Goal: Task Accomplishment & Management: Manage account settings

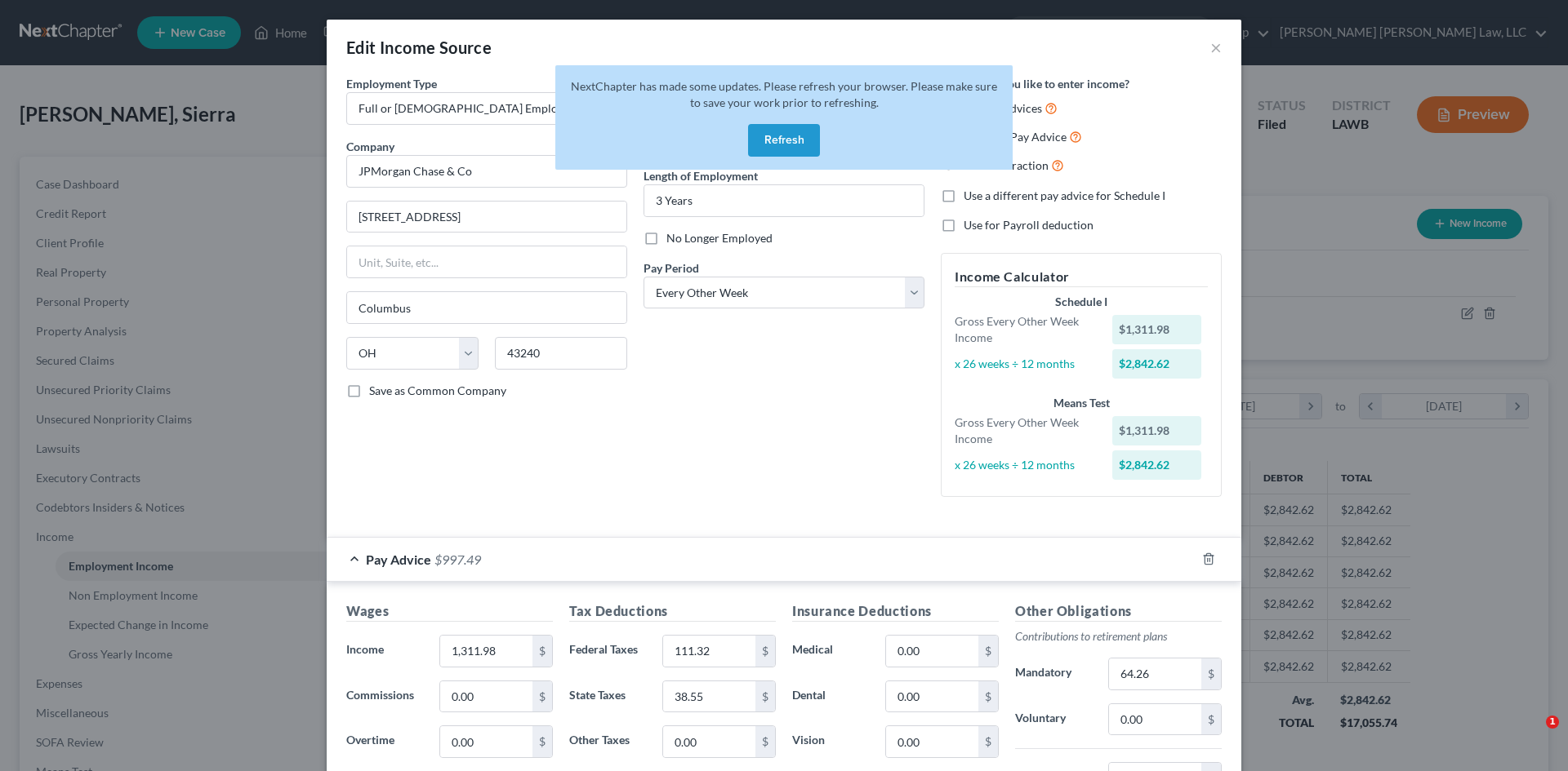
select select "0"
select select "36"
select select "2"
click at [798, 133] on button "Refresh" at bounding box center [783, 140] width 72 height 33
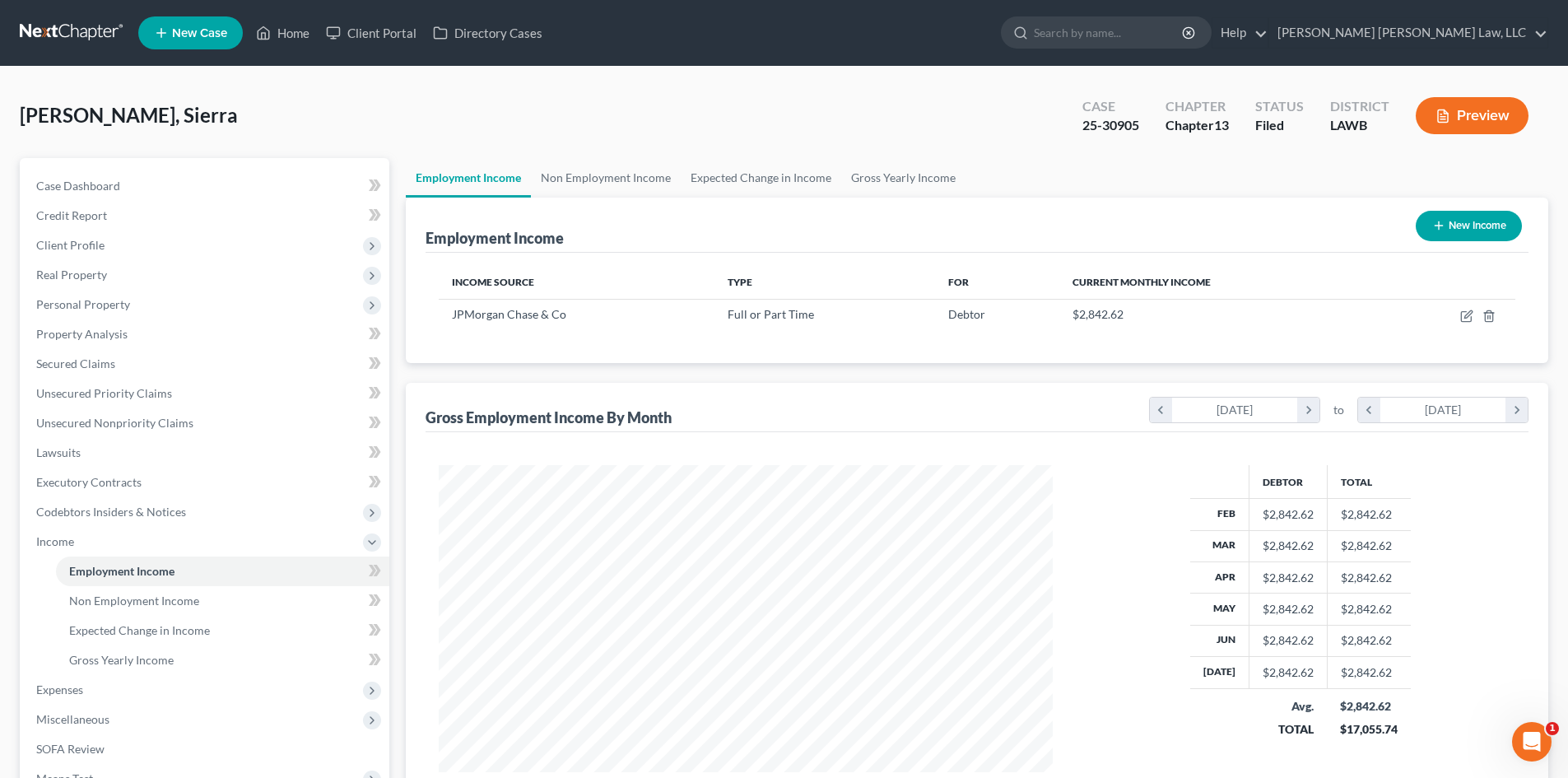
scroll to position [307, 647]
click at [902, 176] on link "Gross Yearly Income" at bounding box center [904, 177] width 124 height 39
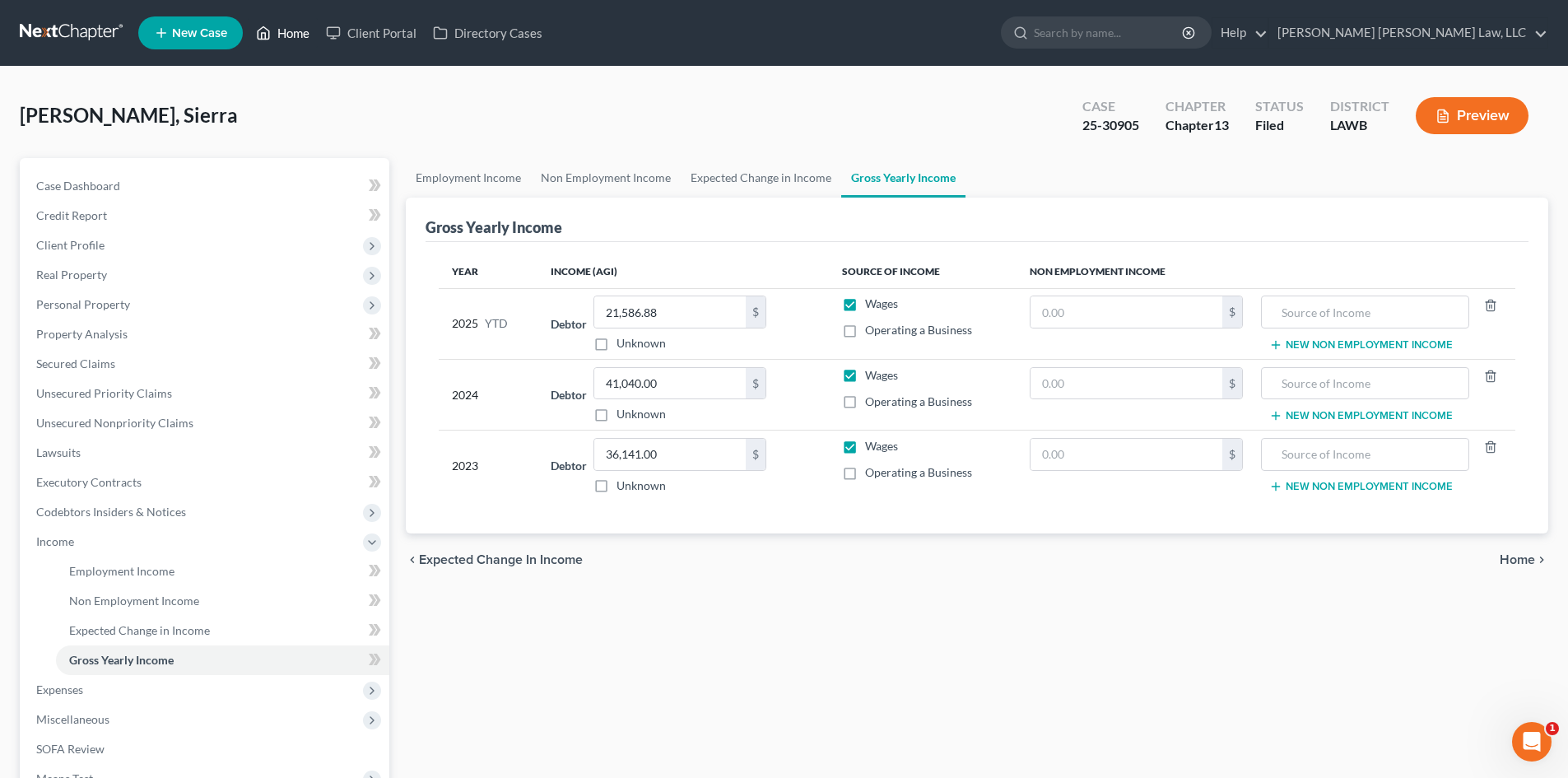
click at [271, 28] on icon at bounding box center [263, 32] width 14 height 20
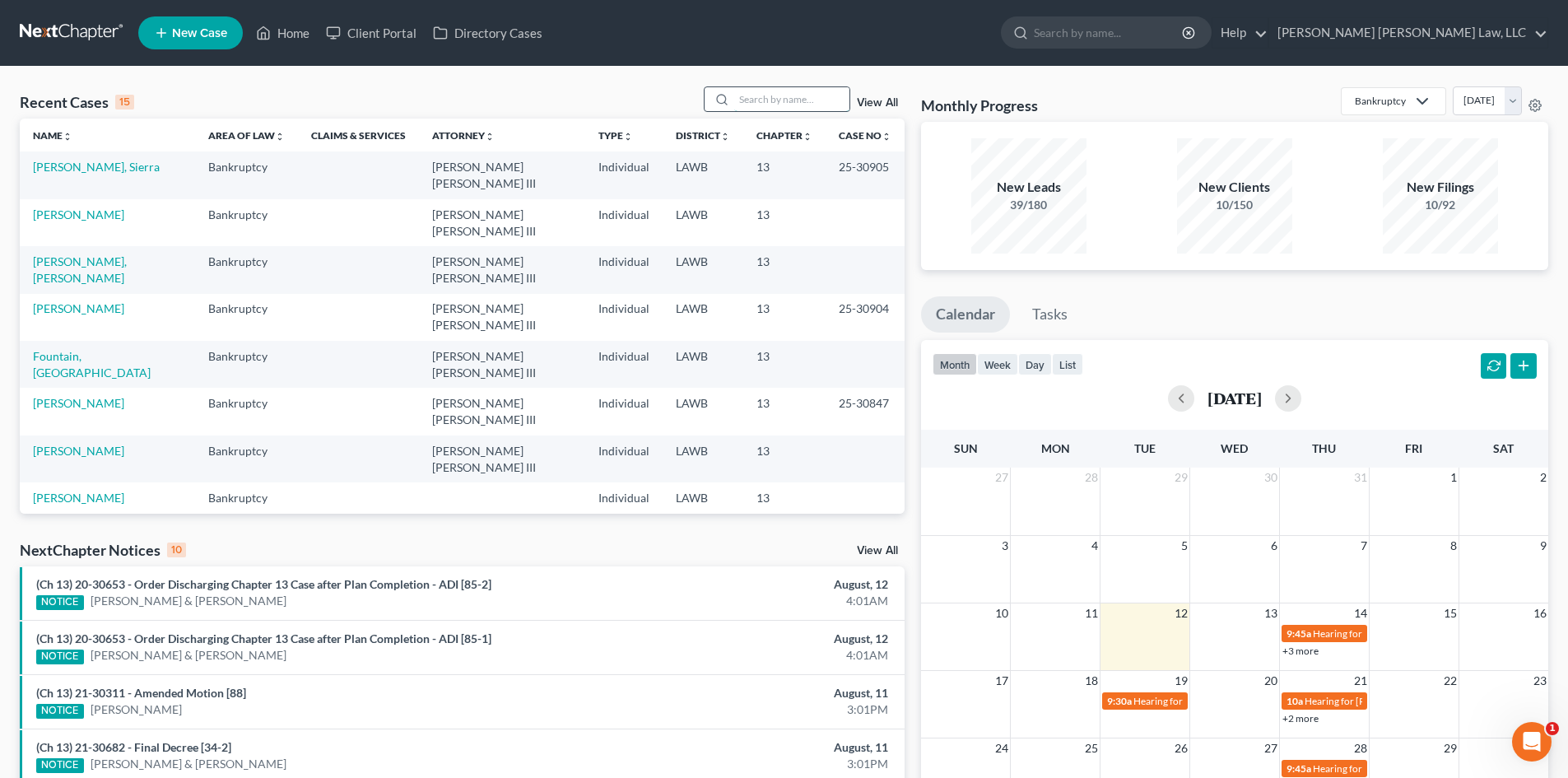
click at [801, 96] on input "search" at bounding box center [791, 99] width 115 height 24
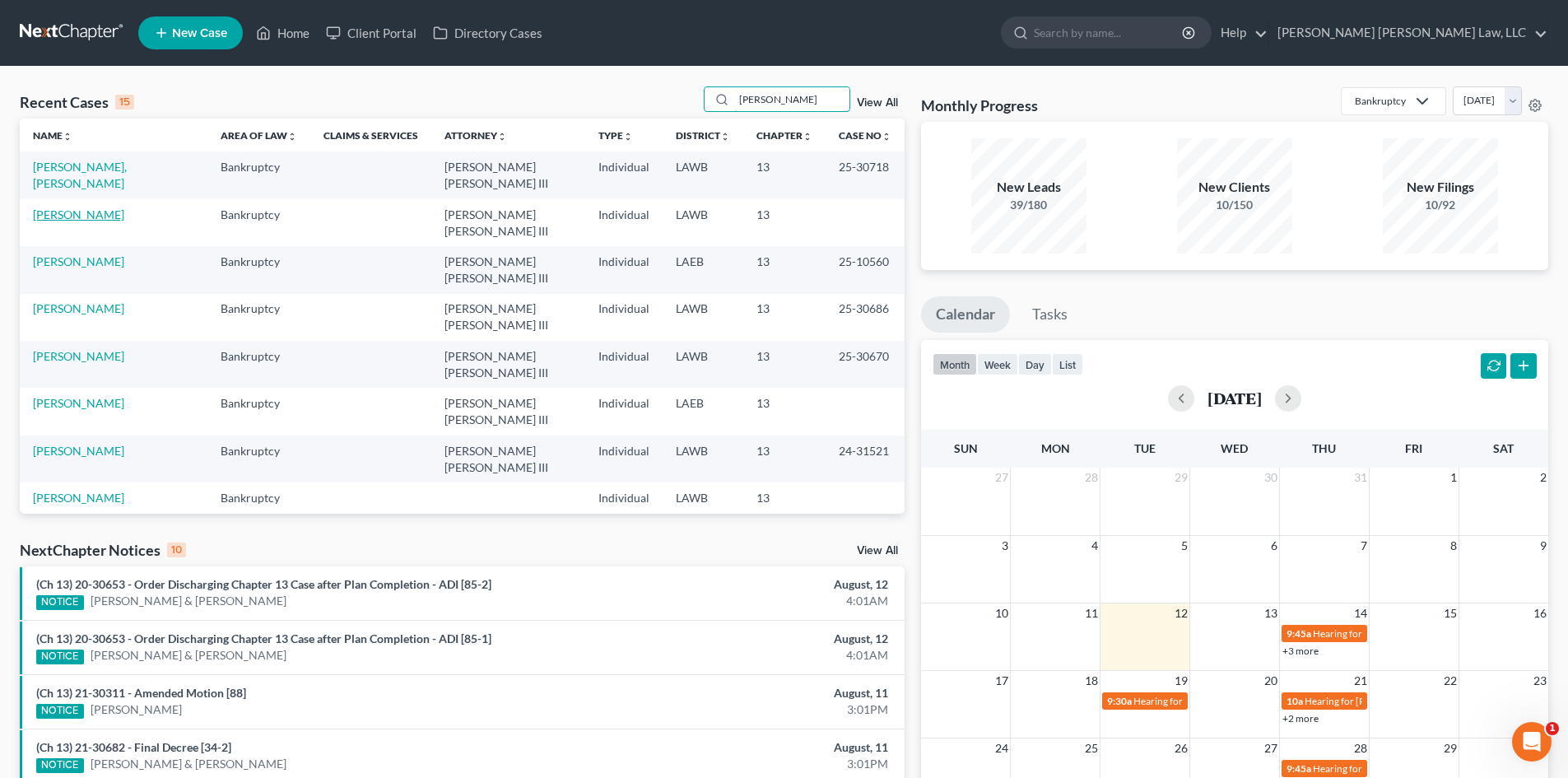
type input "MARTIN"
click at [84, 207] on link "Martin, Jerry" at bounding box center [78, 214] width 91 height 14
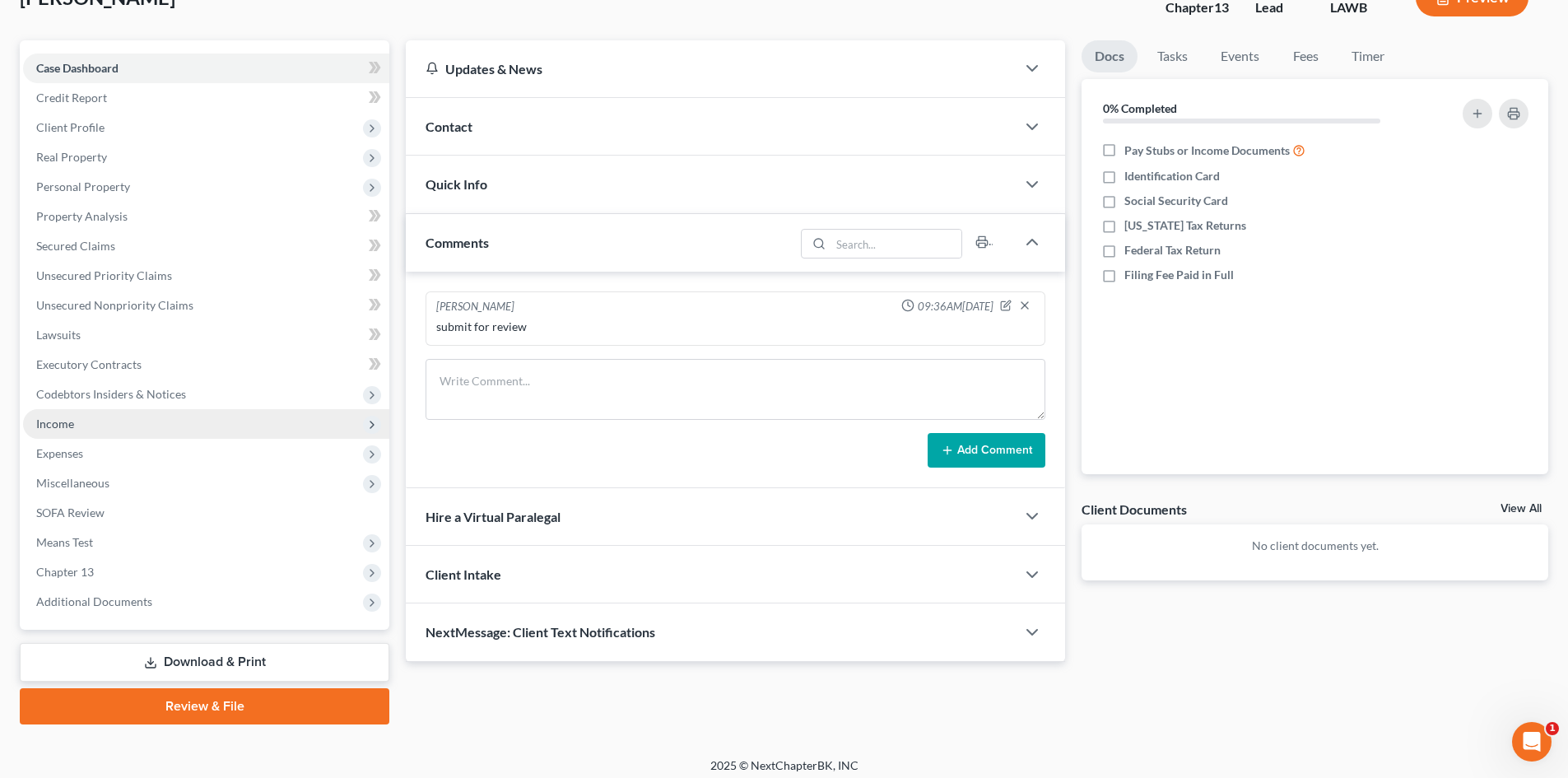
scroll to position [127, 0]
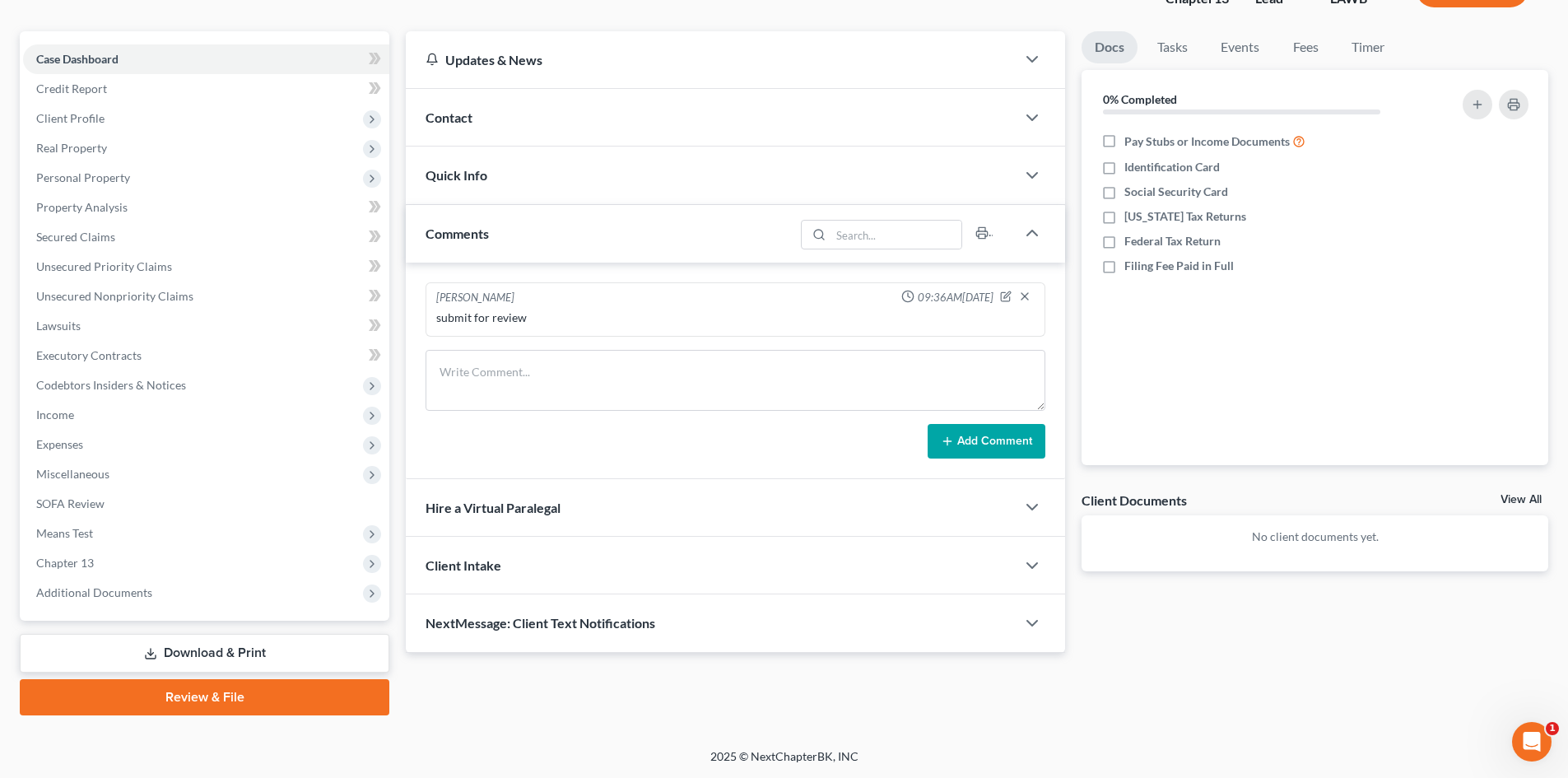
click at [194, 694] on link "Review & File" at bounding box center [204, 697] width 369 height 36
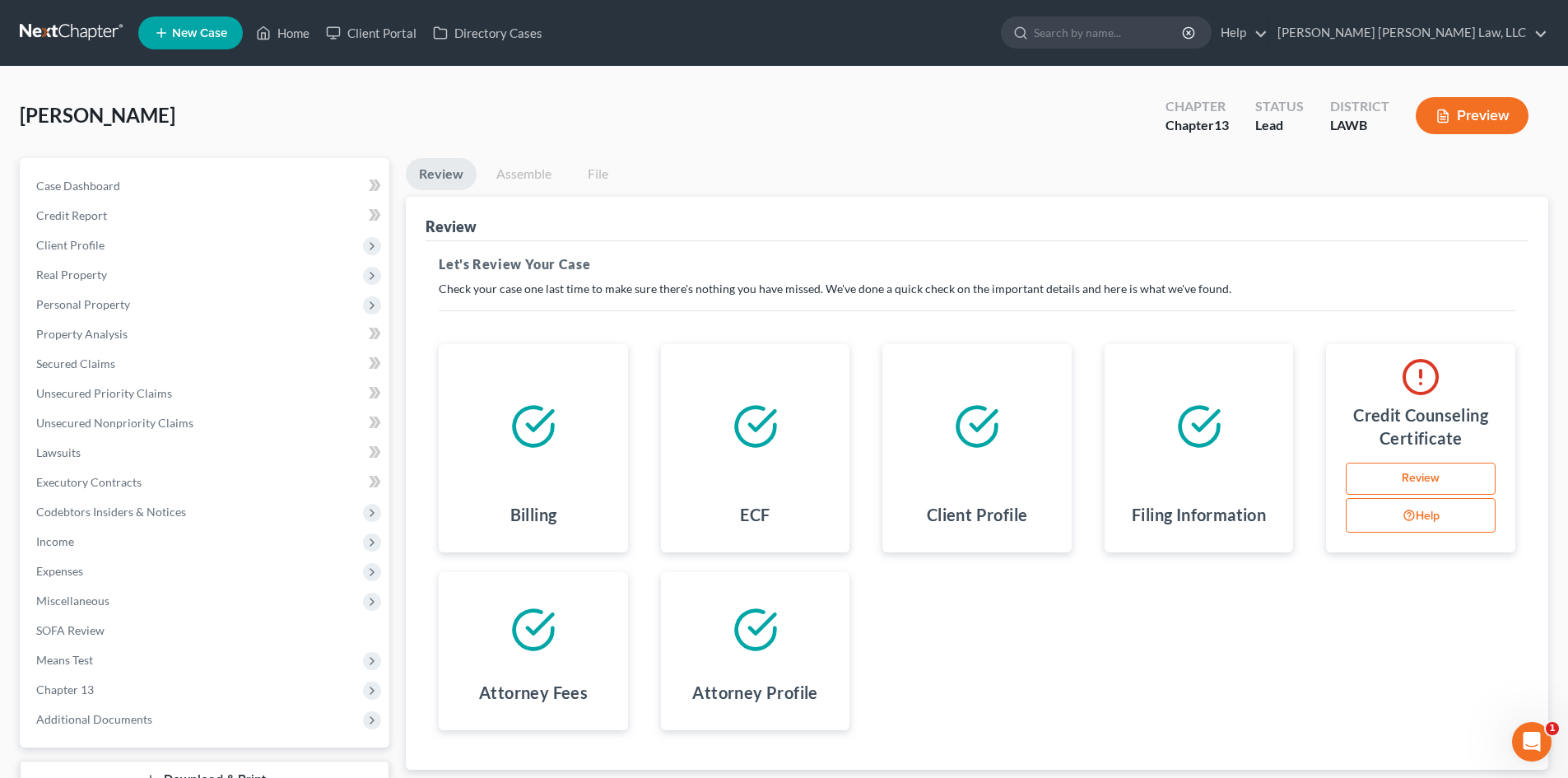
click at [506, 178] on link "Assemble" at bounding box center [524, 174] width 82 height 32
click at [281, 31] on link "Home" at bounding box center [283, 32] width 70 height 30
